Goal: Task Accomplishment & Management: Manage account settings

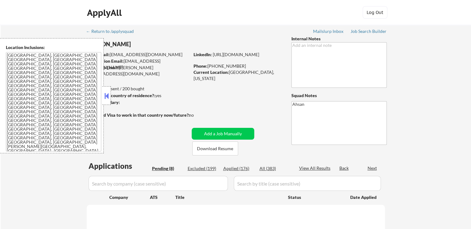
select select ""pending""
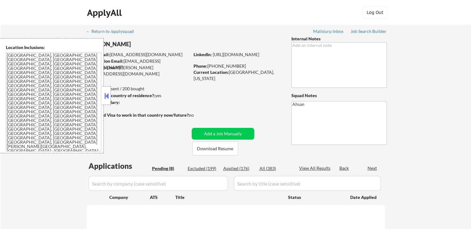
select select ""pending""
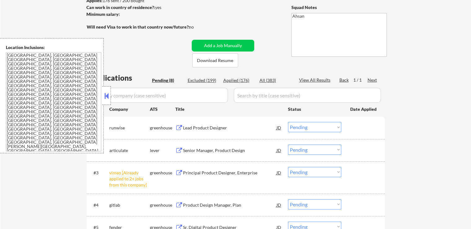
scroll to position [124, 0]
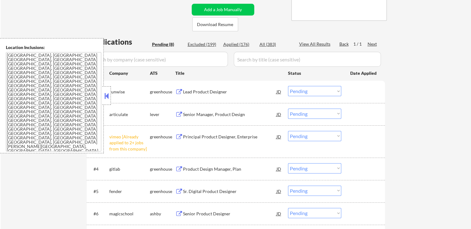
click at [104, 93] on button at bounding box center [106, 95] width 7 height 9
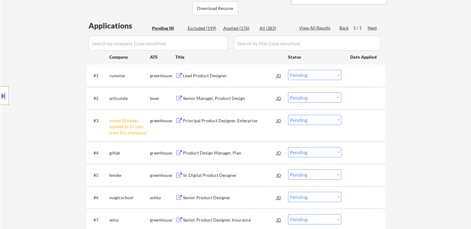
scroll to position [155, 0]
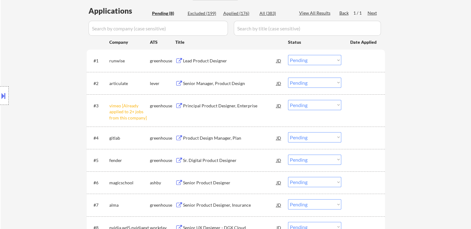
drag, startPoint x: 312, startPoint y: 102, endPoint x: 314, endPoint y: 109, distance: 7.5
click at [312, 102] on select "Choose an option... Pending Applied Excluded (Questions) Excluded (Expired) Exc…" at bounding box center [314, 105] width 53 height 10
click at [288, 100] on select "Choose an option... Pending Applied Excluded (Questions) Excluded (Expired) Exc…" at bounding box center [314, 105] width 53 height 10
click at [453, 109] on div "← Return to /applysquad Mailslurp Inbox Job Search Builder [PERSON_NAME] User E…" at bounding box center [236, 69] width 471 height 399
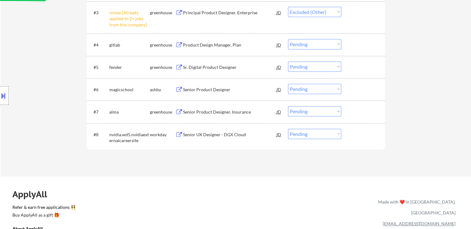
scroll to position [279, 0]
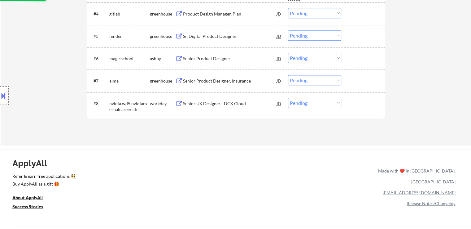
select select ""pending""
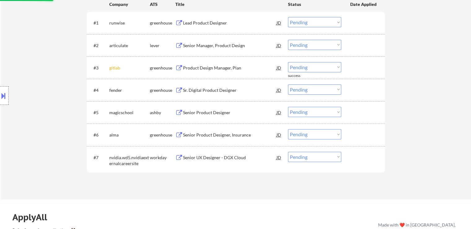
scroll to position [155, 0]
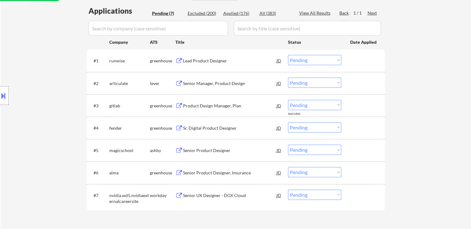
click at [223, 62] on div "Lead Product Designer" at bounding box center [230, 61] width 94 height 6
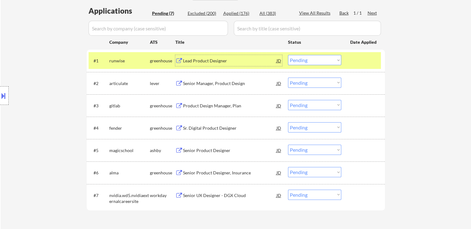
click at [232, 82] on div "Senior Manager, Product Design" at bounding box center [230, 83] width 94 height 6
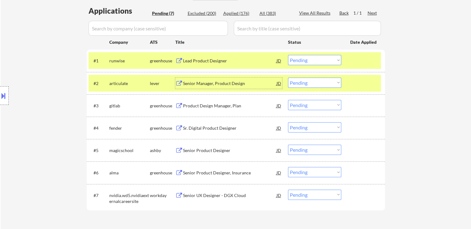
click at [239, 64] on div "Lead Product Designer" at bounding box center [230, 60] width 94 height 11
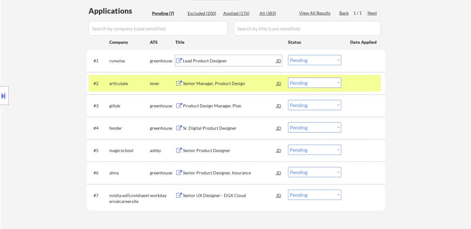
click at [294, 59] on select "Choose an option... Pending Applied Excluded (Questions) Excluded (Expired) Exc…" at bounding box center [314, 60] width 53 height 10
click at [288, 55] on select "Choose an option... Pending Applied Excluded (Questions) Excluded (Expired) Exc…" at bounding box center [314, 60] width 53 height 10
select select ""pending""
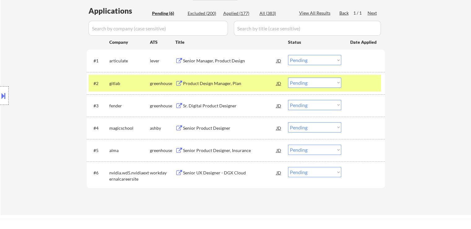
click at [303, 83] on select "Choose an option... Pending Applied Excluded (Questions) Excluded (Expired) Exc…" at bounding box center [314, 82] width 53 height 10
click at [288, 77] on select "Choose an option... Pending Applied Excluded (Questions) Excluded (Expired) Exc…" at bounding box center [314, 82] width 53 height 10
click at [232, 103] on div "Sr. Digital Product Designer" at bounding box center [230, 106] width 94 height 6
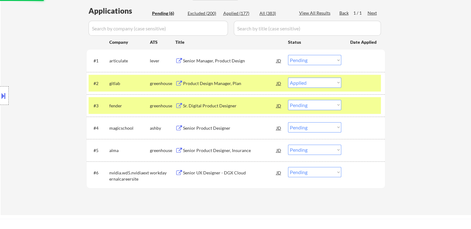
select select ""pending""
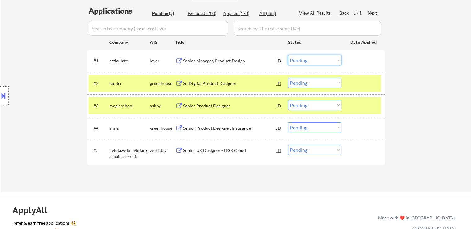
drag, startPoint x: 301, startPoint y: 59, endPoint x: 302, endPoint y: 65, distance: 6.2
click at [301, 59] on select "Choose an option... Pending Applied Excluded (Questions) Excluded (Expired) Exc…" at bounding box center [314, 60] width 53 height 10
click at [216, 58] on div "Senior Manager, Product Design" at bounding box center [230, 61] width 94 height 6
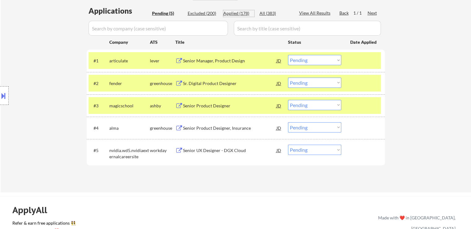
click at [241, 12] on div "Applied (178)" at bounding box center [238, 13] width 31 height 6
select select ""applied""
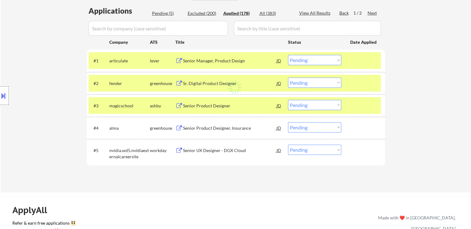
select select ""applied""
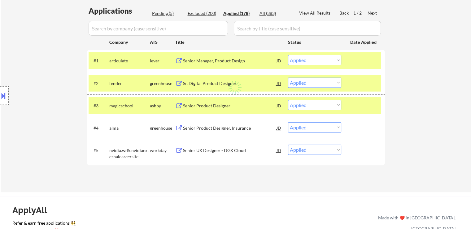
select select ""applied""
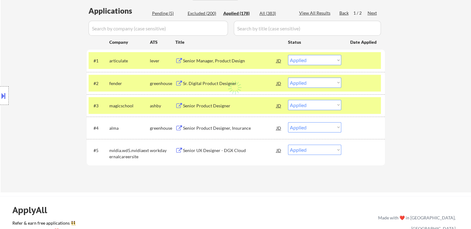
select select ""applied""
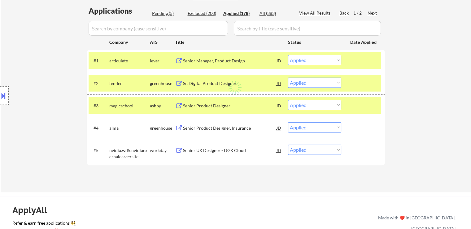
select select ""applied""
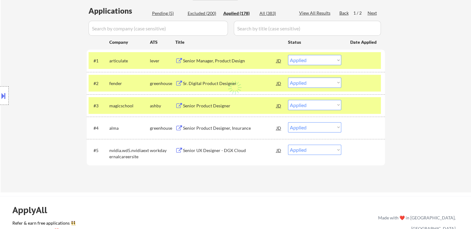
select select ""applied""
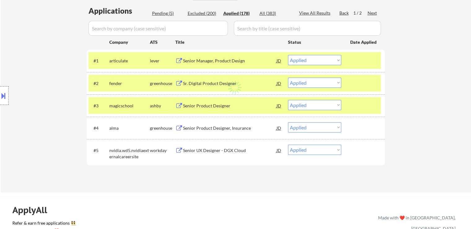
select select ""applied""
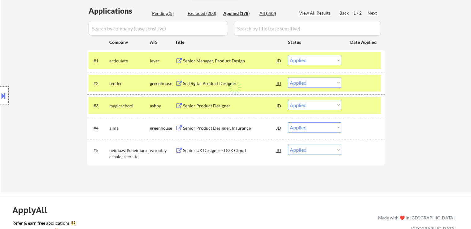
select select ""applied""
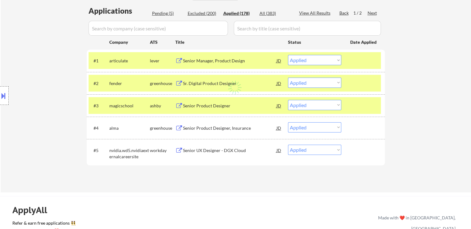
select select ""applied""
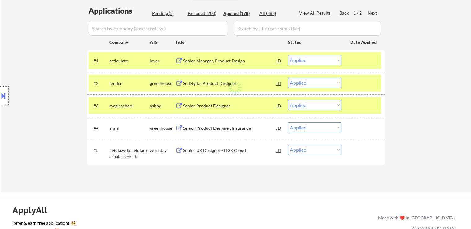
select select ""applied""
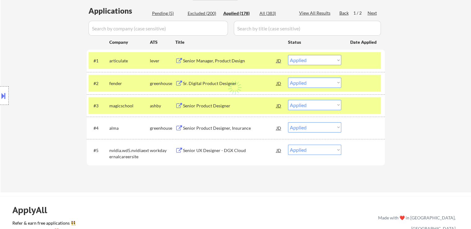
select select ""applied""
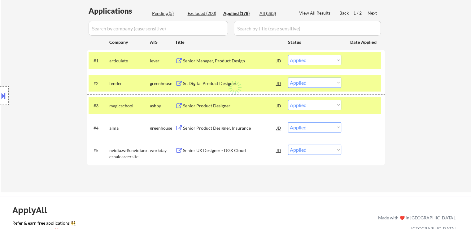
select select ""applied""
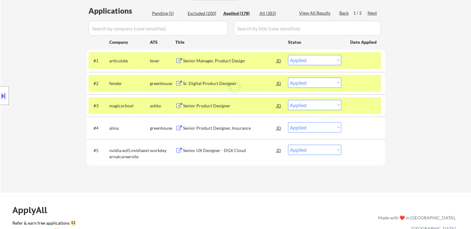
select select ""applied""
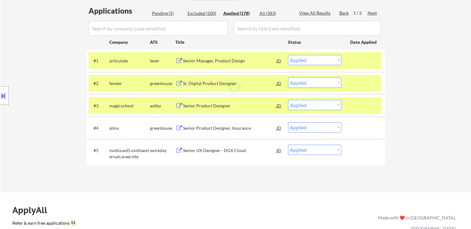
select select ""applied""
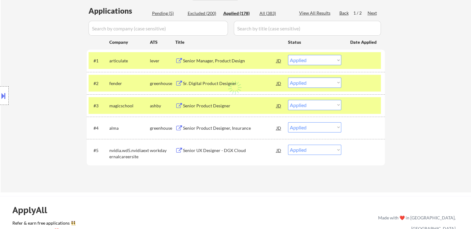
select select ""applied""
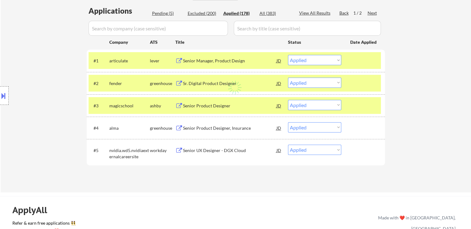
select select ""applied""
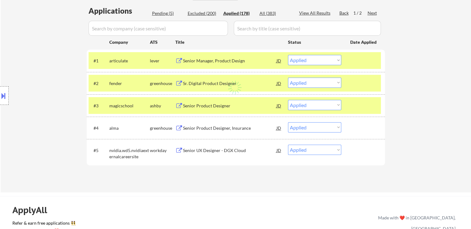
select select ""applied""
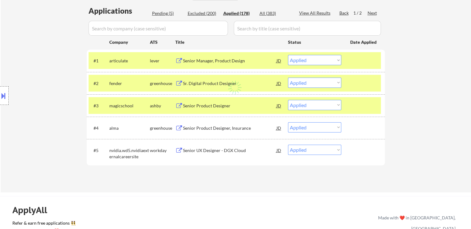
select select ""applied""
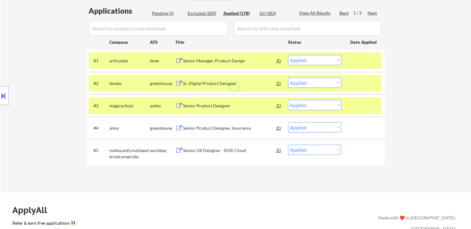
select select ""applied""
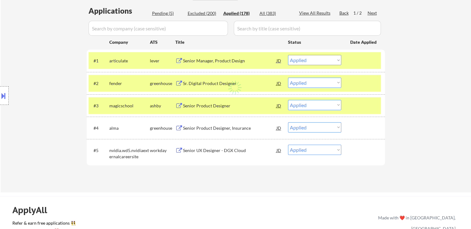
select select ""applied""
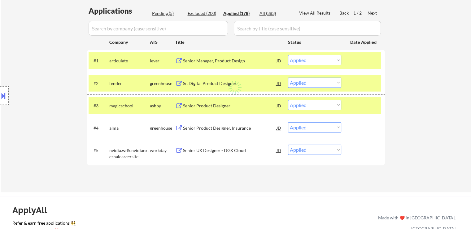
select select ""applied""
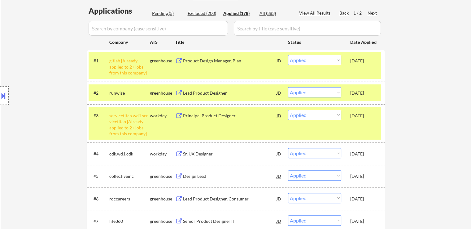
click at [218, 59] on div "Product Design Manager, Plan" at bounding box center [230, 61] width 94 height 6
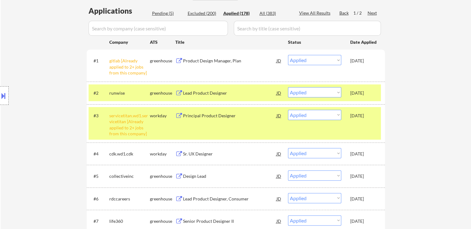
click at [167, 15] on div "Pending (5)" at bounding box center [167, 13] width 31 height 6
select select ""pending""
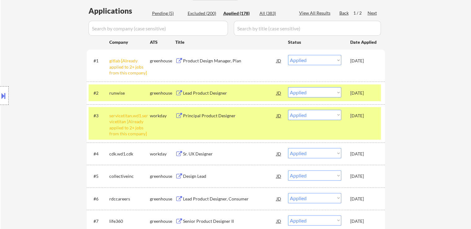
select select ""pending""
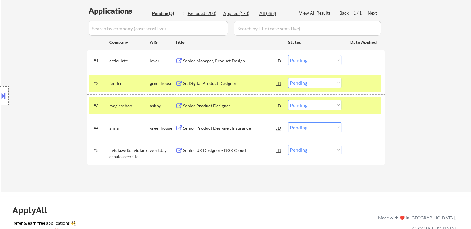
click at [294, 61] on select "Choose an option... Pending Applied Excluded (Questions) Excluded (Expired) Exc…" at bounding box center [314, 60] width 53 height 10
click at [288, 55] on select "Choose an option... Pending Applied Excluded (Questions) Excluded (Expired) Exc…" at bounding box center [314, 60] width 53 height 10
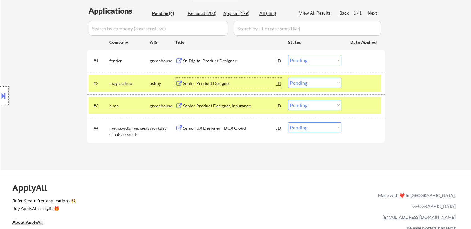
click at [216, 85] on div "Senior Product Designer" at bounding box center [230, 83] width 94 height 6
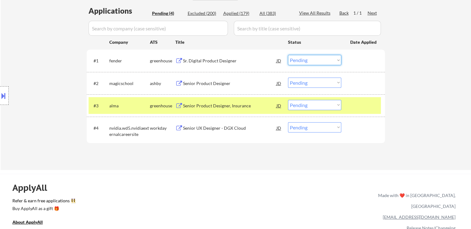
click at [307, 59] on select "Choose an option... Pending Applied Excluded (Questions) Excluded (Expired) Exc…" at bounding box center [314, 60] width 53 height 10
click at [288, 55] on select "Choose an option... Pending Applied Excluded (Questions) Excluded (Expired) Exc…" at bounding box center [314, 60] width 53 height 10
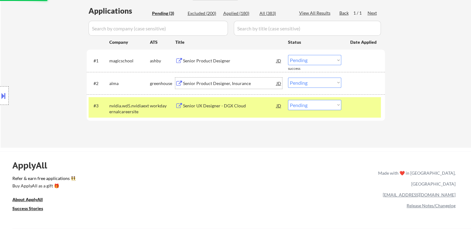
click at [245, 82] on div "Senior Product Designer, Insurance" at bounding box center [230, 83] width 94 height 6
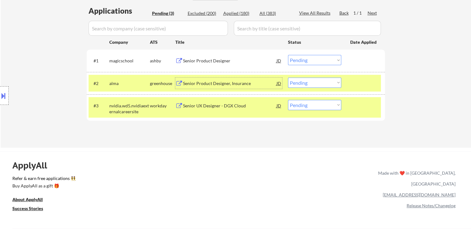
drag, startPoint x: 310, startPoint y: 59, endPoint x: 307, endPoint y: 61, distance: 3.3
click at [310, 59] on select "Choose an option... Pending Applied Excluded (Questions) Excluded (Expired) Exc…" at bounding box center [314, 60] width 53 height 10
click at [288, 55] on select "Choose an option... Pending Applied Excluded (Questions) Excluded (Expired) Exc…" at bounding box center [314, 60] width 53 height 10
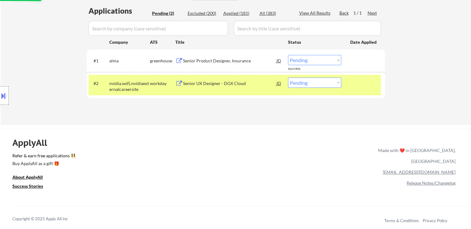
click at [228, 83] on div "Senior UX Designer - DGX Cloud" at bounding box center [230, 83] width 94 height 6
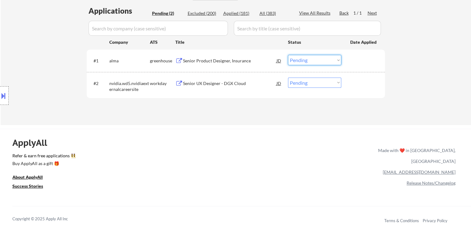
drag, startPoint x: 295, startPoint y: 55, endPoint x: 305, endPoint y: 63, distance: 12.3
click at [296, 56] on select "Choose an option... Pending Applied Excluded (Questions) Excluded (Expired) Exc…" at bounding box center [314, 60] width 53 height 10
click at [288, 55] on select "Choose an option... Pending Applied Excluded (Questions) Excluded (Expired) Exc…" at bounding box center [314, 60] width 53 height 10
click at [283, 104] on div "Applications Pending (2) Excluded (200) Applied (181) All (383) View All Result…" at bounding box center [236, 60] width 298 height 108
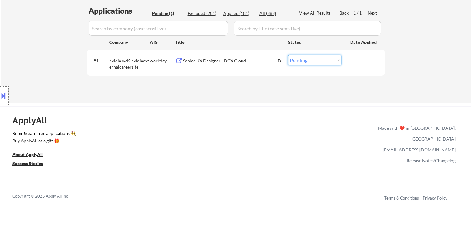
click at [304, 62] on select "Choose an option... Pending Applied Excluded (Questions) Excluded (Expired) Exc…" at bounding box center [314, 60] width 53 height 10
select select ""excluded__location_""
click at [288, 55] on select "Choose an option... Pending Applied Excluded (Questions) Excluded (Expired) Exc…" at bounding box center [314, 60] width 53 height 10
click at [282, 112] on div "ApplyAll Refer & earn free applications 👯‍♀️ Buy ApplyAll as a gift 🎁 About App…" at bounding box center [235, 160] width 471 height 98
